Goal: Information Seeking & Learning: Learn about a topic

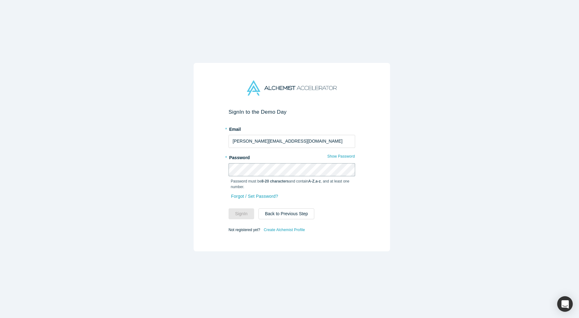
click at [0, 318] on com-1password-button at bounding box center [0, 318] width 0 height 0
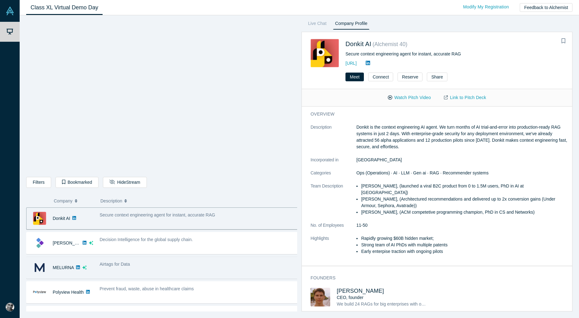
click at [134, 276] on div "Airtags for Data" at bounding box center [198, 268] width 205 height 20
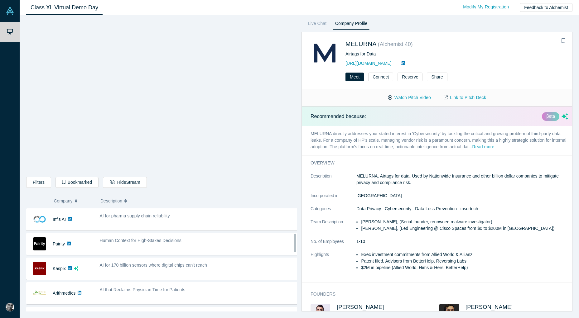
scroll to position [150, 0]
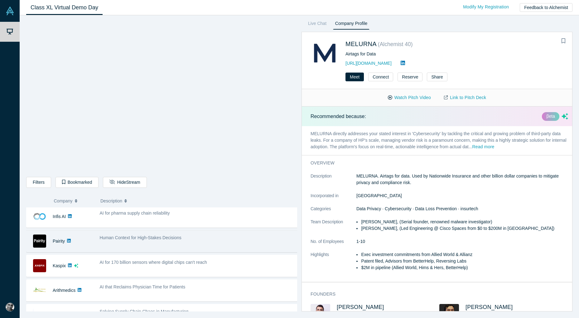
click at [134, 241] on div "Human Context for High-Stakes Decisions" at bounding box center [199, 238] width 199 height 7
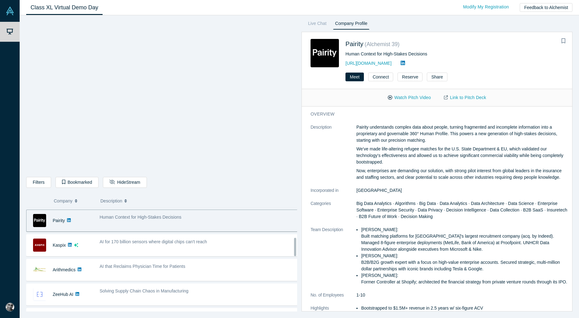
scroll to position [170, 0]
click at [178, 223] on div "Human Context for High-Stakes Decisions" at bounding box center [198, 221] width 205 height 20
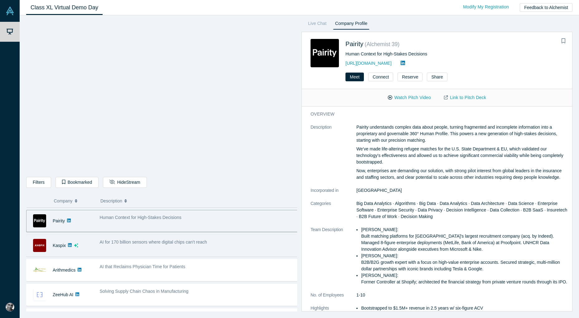
click at [161, 249] on div "AI for 170 billion sensors where digital chips can't reach" at bounding box center [198, 246] width 205 height 20
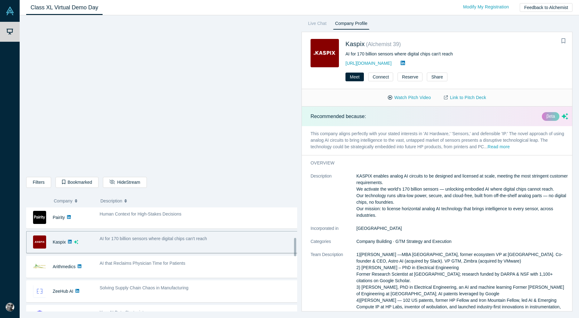
scroll to position [175, 0]
click at [499, 146] on button "Read more" at bounding box center [498, 147] width 22 height 7
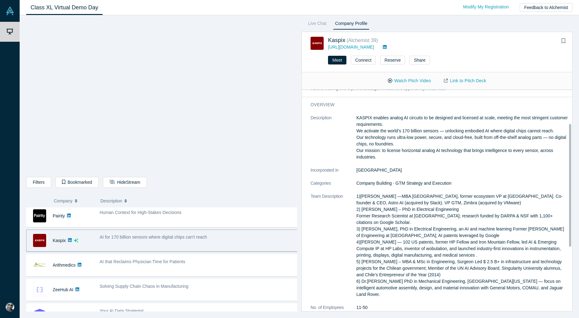
scroll to position [62, 0]
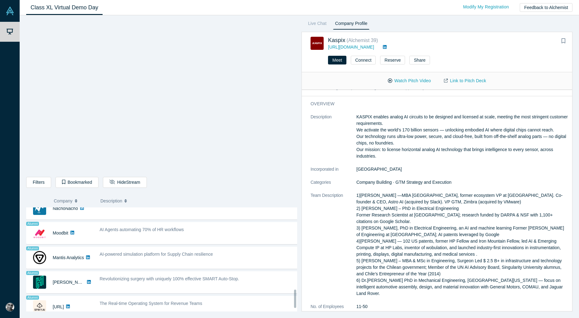
scroll to position [487, 0]
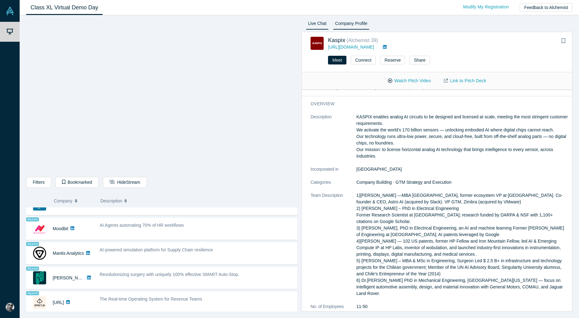
click at [313, 25] on link "Live Chat" at bounding box center [317, 25] width 23 height 10
